Goal: Task Accomplishment & Management: Complete application form

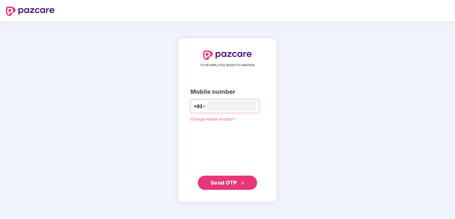
type input "**********"
click at [228, 184] on span "Send OTP" at bounding box center [224, 183] width 26 height 6
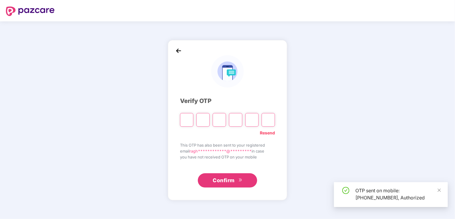
click at [188, 121] on input "Please enter verification code. Digit 1" at bounding box center [186, 120] width 13 height 14
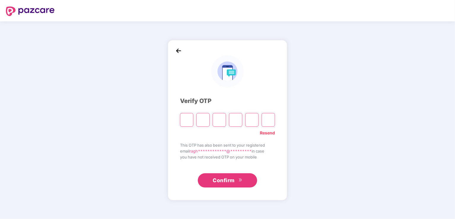
type input "*"
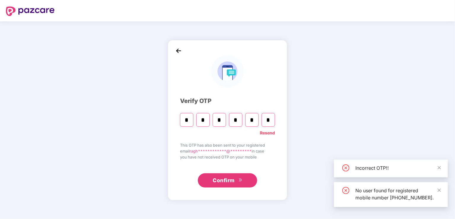
type input "*"
click at [241, 180] on icon "double-right" at bounding box center [241, 180] width 4 height 4
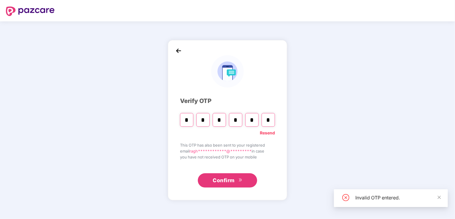
click at [271, 119] on input "*" at bounding box center [268, 120] width 13 height 14
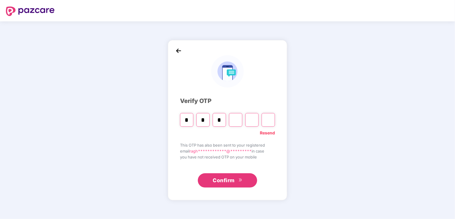
type input "*"
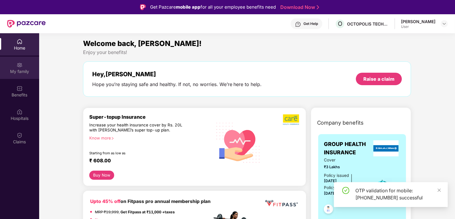
click at [11, 68] on div "My family" at bounding box center [19, 68] width 39 height 22
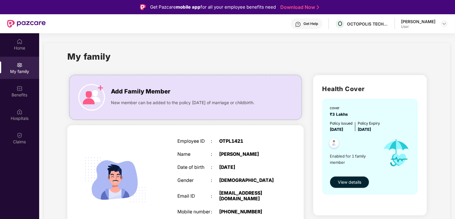
scroll to position [19, 0]
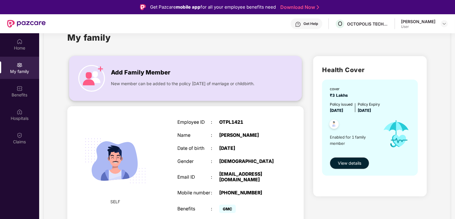
click at [95, 77] on img at bounding box center [91, 78] width 27 height 27
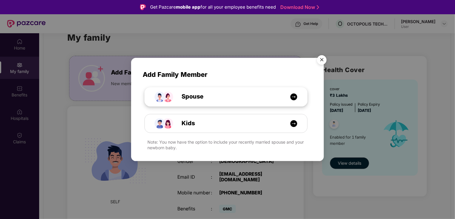
click at [212, 99] on div "Spouse" at bounding box center [229, 96] width 122 height 9
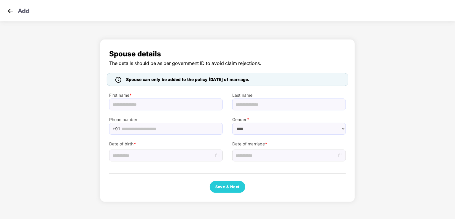
select select "******"
click at [261, 157] on input at bounding box center [287, 155] width 102 height 7
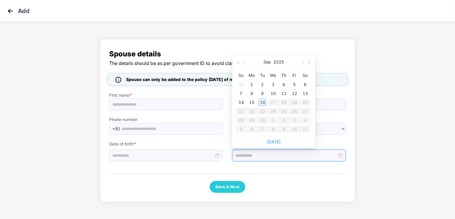
type input "**********"
click at [243, 61] on button "button" at bounding box center [244, 62] width 7 height 12
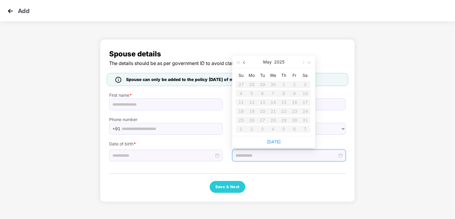
click at [243, 61] on button "button" at bounding box center [244, 62] width 7 height 12
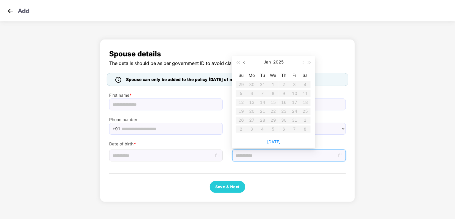
click at [243, 61] on button "button" at bounding box center [244, 62] width 7 height 12
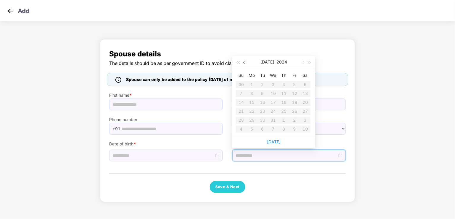
click at [243, 61] on button "button" at bounding box center [244, 62] width 7 height 12
click at [278, 62] on button "2024" at bounding box center [279, 62] width 11 height 12
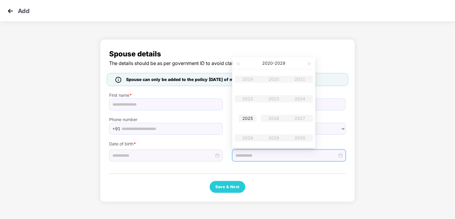
type input "**********"
click at [248, 77] on table "2019 2020 2021 2022 2023 2024 2025 2026 2027 2028 2029 2030" at bounding box center [274, 108] width 78 height 78
click at [247, 80] on table "2019 2020 2021 2022 2023 2024 2025 2026 2027 2028 2029 2030" at bounding box center [274, 108] width 78 height 78
click at [309, 62] on button "button" at bounding box center [310, 63] width 7 height 12
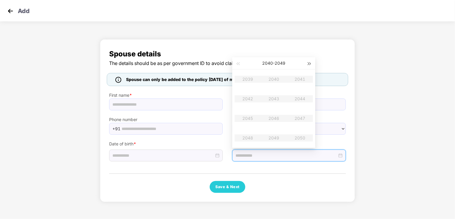
click at [309, 62] on button "button" at bounding box center [310, 63] width 7 height 12
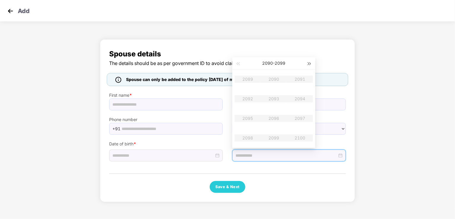
click at [309, 62] on button "button" at bounding box center [310, 63] width 7 height 12
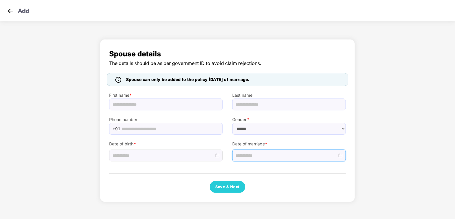
click at [327, 50] on span "Spouse details" at bounding box center [227, 53] width 237 height 11
click at [163, 105] on input "text" at bounding box center [166, 105] width 114 height 12
click at [188, 158] on input at bounding box center [163, 155] width 102 height 7
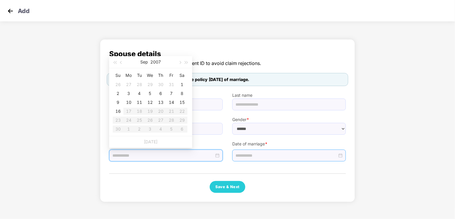
click at [248, 153] on input at bounding box center [287, 155] width 102 height 7
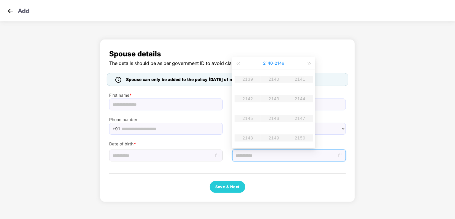
click at [268, 64] on button "2140 - 2149" at bounding box center [273, 63] width 21 height 12
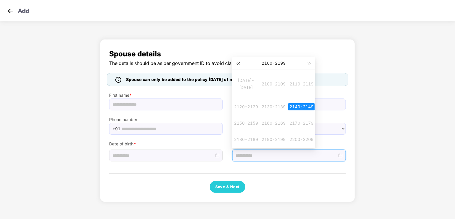
click at [237, 64] on span "button" at bounding box center [238, 63] width 3 height 3
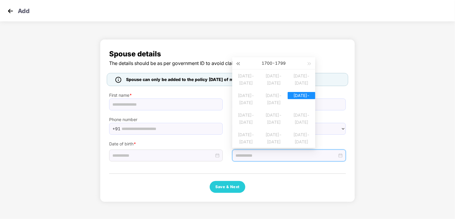
click at [237, 64] on span "button" at bounding box center [238, 63] width 3 height 3
click at [310, 65] on button "button" at bounding box center [310, 63] width 7 height 12
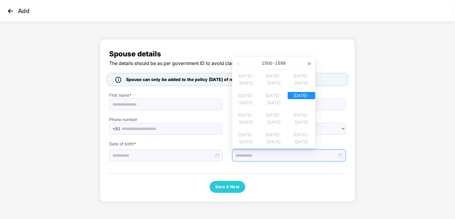
click at [310, 65] on button "button" at bounding box center [310, 63] width 7 height 12
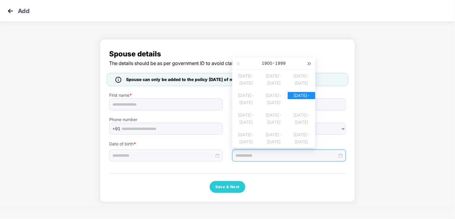
click at [310, 65] on button "button" at bounding box center [310, 63] width 7 height 12
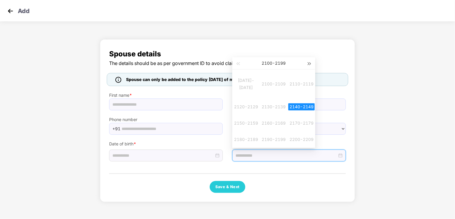
click at [310, 65] on button "button" at bounding box center [310, 63] width 7 height 12
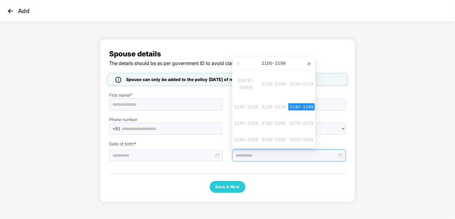
click at [310, 65] on button "button" at bounding box center [310, 63] width 7 height 12
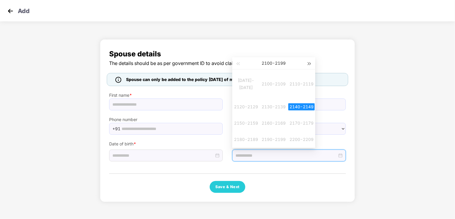
click at [310, 65] on button "button" at bounding box center [310, 63] width 7 height 12
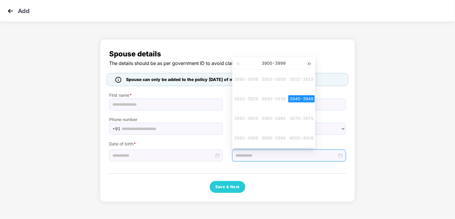
click at [310, 65] on button "button" at bounding box center [310, 63] width 7 height 12
click at [310, 64] on span "button" at bounding box center [309, 63] width 3 height 3
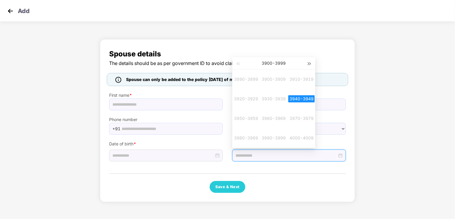
click at [310, 64] on span "button" at bounding box center [309, 63] width 3 height 3
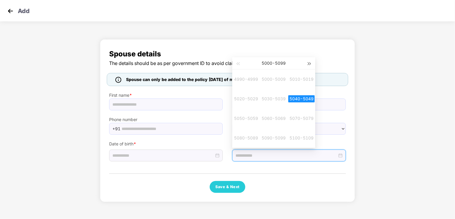
click at [310, 64] on span "button" at bounding box center [309, 63] width 3 height 3
click at [337, 155] on div at bounding box center [289, 155] width 107 height 7
click at [339, 158] on div at bounding box center [289, 155] width 107 height 7
click at [389, 140] on div "Spouse details The details should be as per government ID to avoid claim reject…" at bounding box center [227, 122] width 455 height 172
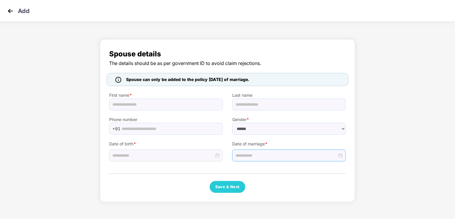
click at [343, 153] on div at bounding box center [289, 156] width 114 height 12
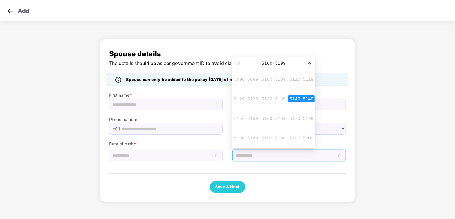
click at [311, 60] on button "button" at bounding box center [310, 63] width 7 height 12
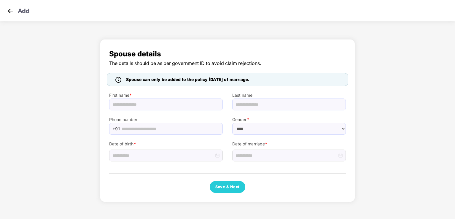
select select "******"
click at [284, 156] on input at bounding box center [287, 155] width 102 height 7
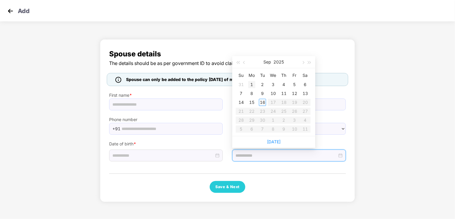
click at [249, 84] on div "1" at bounding box center [251, 84] width 7 height 7
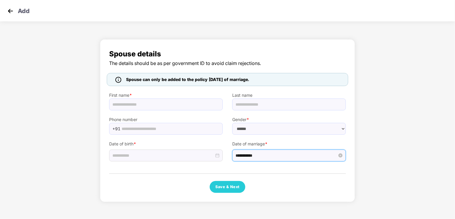
click at [266, 158] on input "**********" at bounding box center [287, 155] width 102 height 7
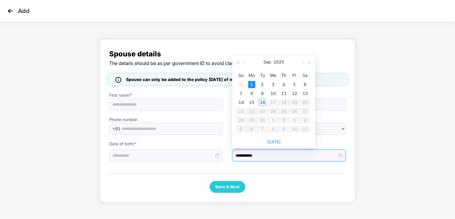
type input "**********"
click at [283, 62] on button "2025" at bounding box center [279, 62] width 10 height 12
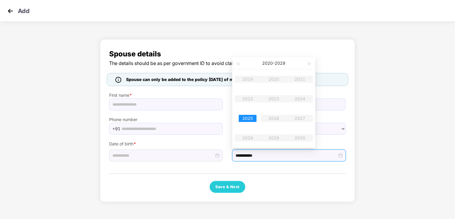
click at [305, 98] on table "2019 2020 2021 2022 2023 2024 2025 2026 2027 2028 2029 2030" at bounding box center [274, 108] width 78 height 78
click at [272, 188] on div "Save & Next" at bounding box center [227, 187] width 237 height 12
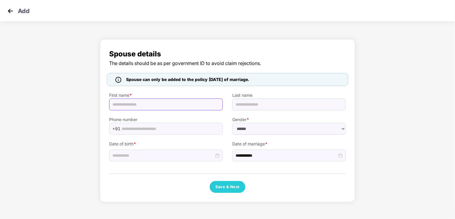
click at [185, 105] on input "text" at bounding box center [166, 105] width 114 height 12
click at [10, 12] on img at bounding box center [10, 11] width 9 height 9
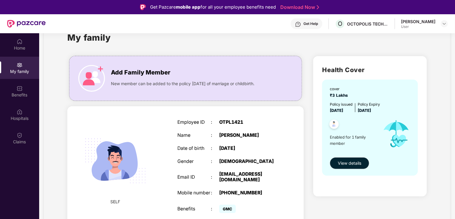
scroll to position [33, 0]
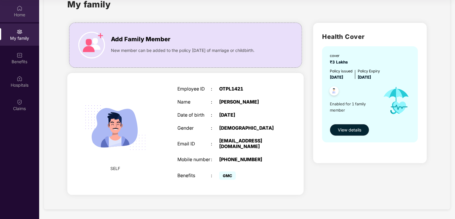
click at [20, 7] on img at bounding box center [20, 8] width 6 height 6
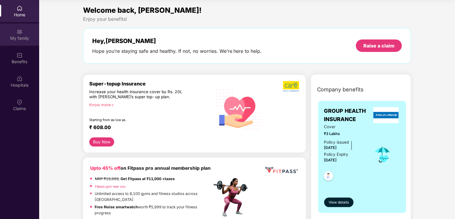
click at [18, 38] on div "My family" at bounding box center [19, 38] width 39 height 6
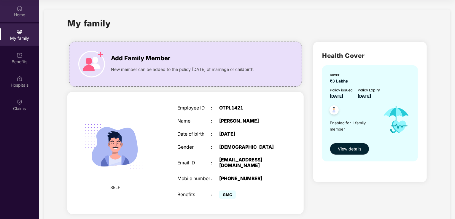
click at [17, 21] on div "Home" at bounding box center [19, 11] width 39 height 22
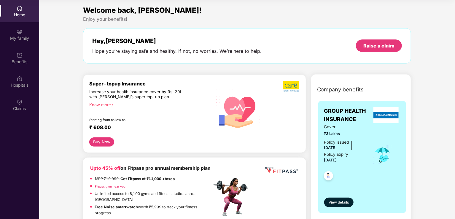
click at [5, 9] on div "Home" at bounding box center [19, 11] width 39 height 22
